Goal: Transaction & Acquisition: Purchase product/service

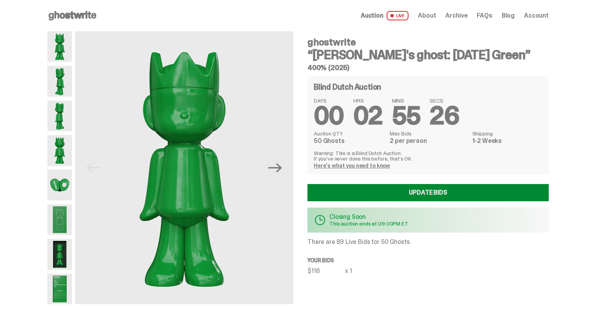
click at [382, 192] on link "Update Bids" at bounding box center [427, 192] width 241 height 17
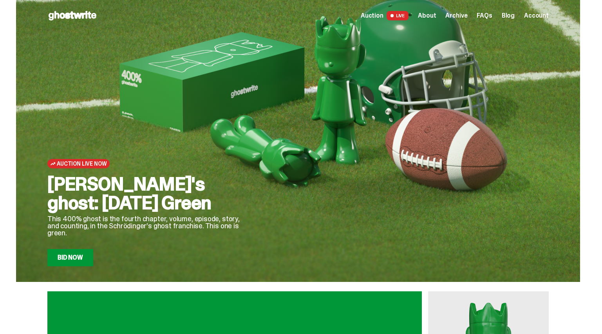
click at [407, 20] on span "LIVE" at bounding box center [398, 15] width 22 height 9
click at [456, 13] on span "Archive" at bounding box center [456, 16] width 22 height 6
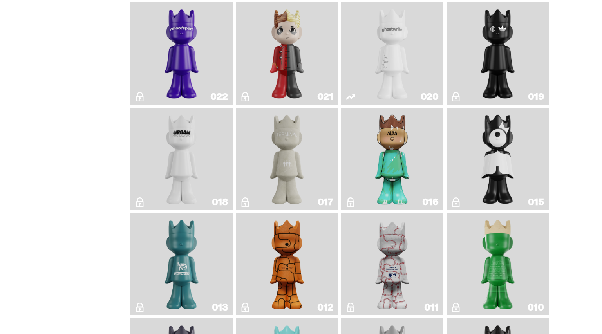
scroll to position [1027, 0]
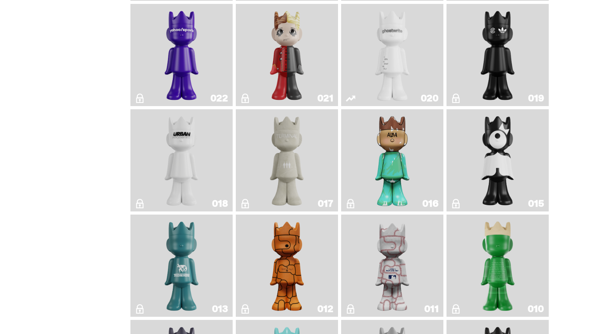
click at [363, 103] on link "020" at bounding box center [392, 55] width 93 height 96
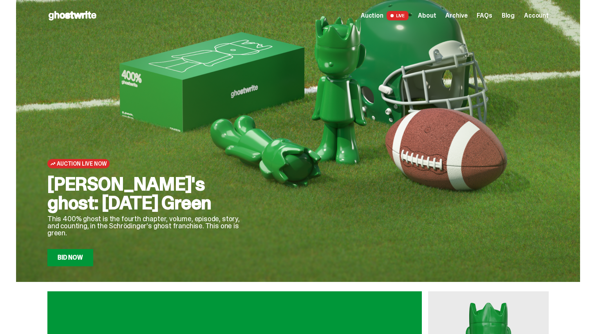
click at [398, 18] on span "LIVE" at bounding box center [398, 15] width 22 height 9
click at [395, 15] on span at bounding box center [392, 16] width 6 height 6
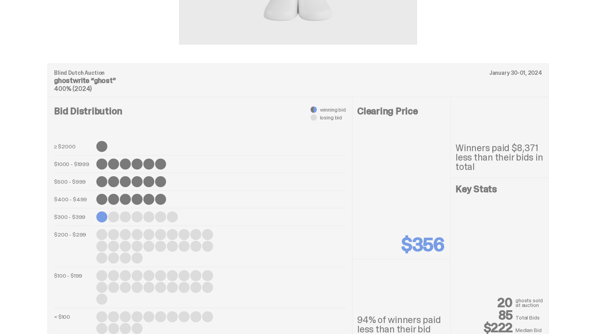
scroll to position [286, 0]
